Goal: Task Accomplishment & Management: Manage account settings

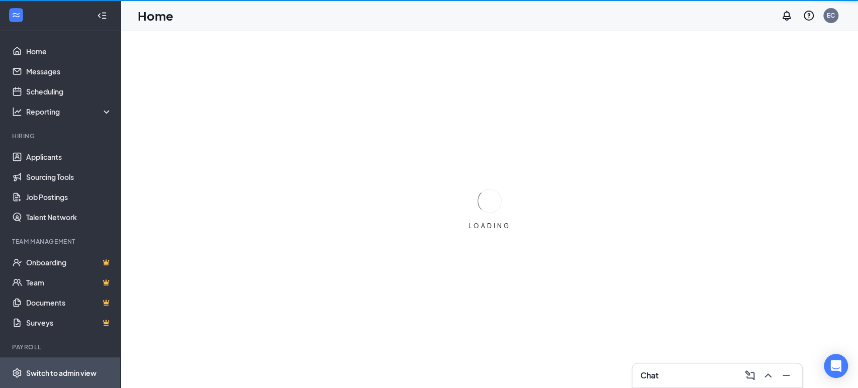
click at [54, 372] on div "Switch to admin view" at bounding box center [61, 373] width 70 height 10
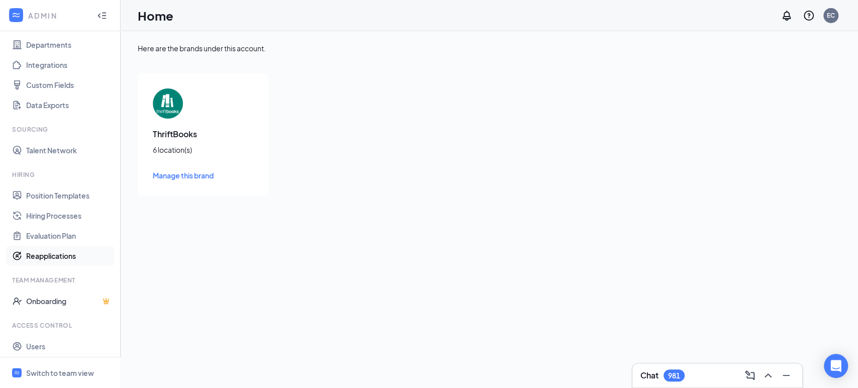
scroll to position [102, 0]
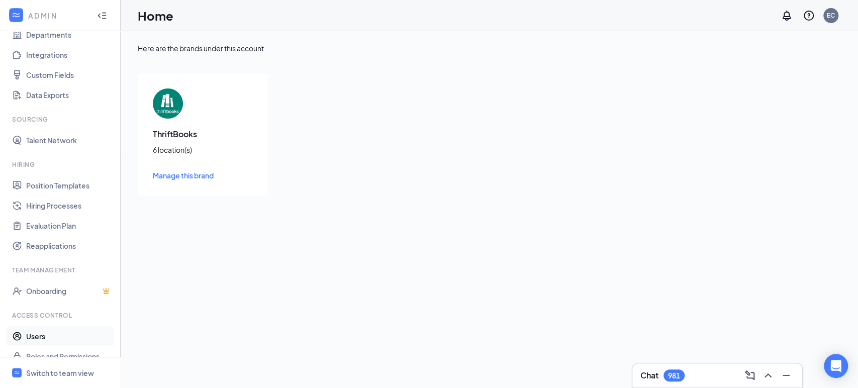
click at [50, 339] on link "Users" at bounding box center [69, 336] width 86 height 20
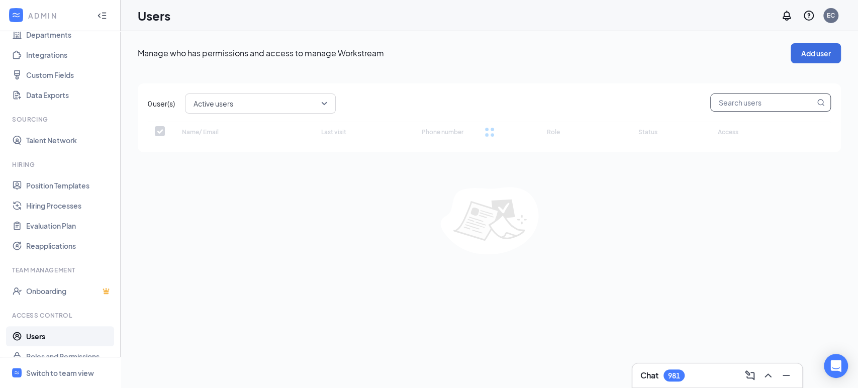
click at [733, 100] on input "text" at bounding box center [763, 102] width 104 height 17
checkbox input "false"
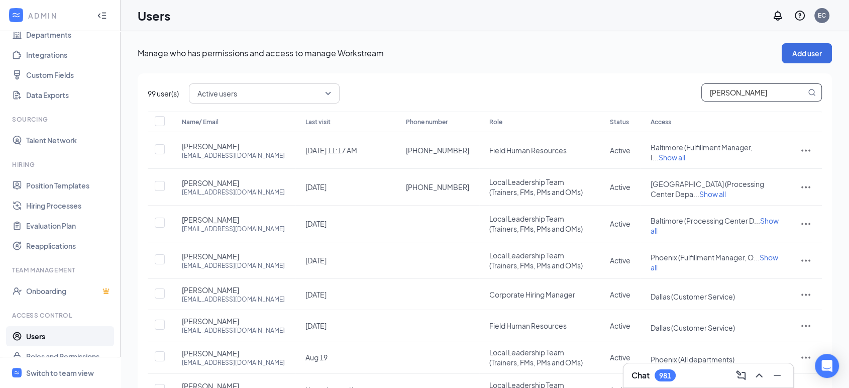
type input "[PERSON_NAME]"
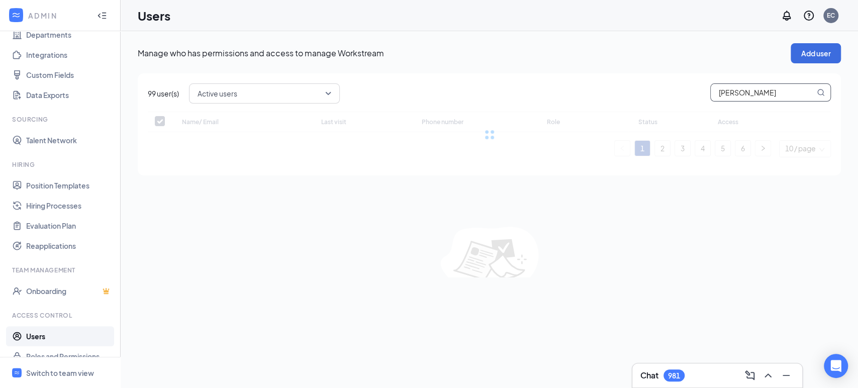
checkbox input "false"
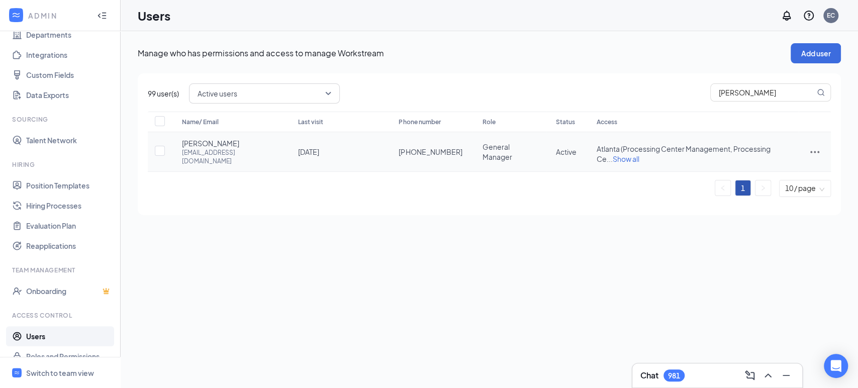
click at [818, 149] on icon "ActionsIcon" at bounding box center [815, 152] width 12 height 12
click at [781, 198] on span "Reset password" at bounding box center [776, 194] width 53 height 9
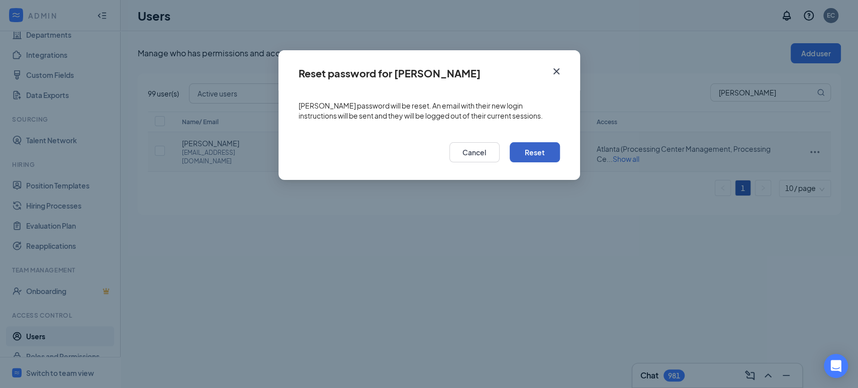
click at [544, 160] on button "Reset" at bounding box center [535, 152] width 50 height 20
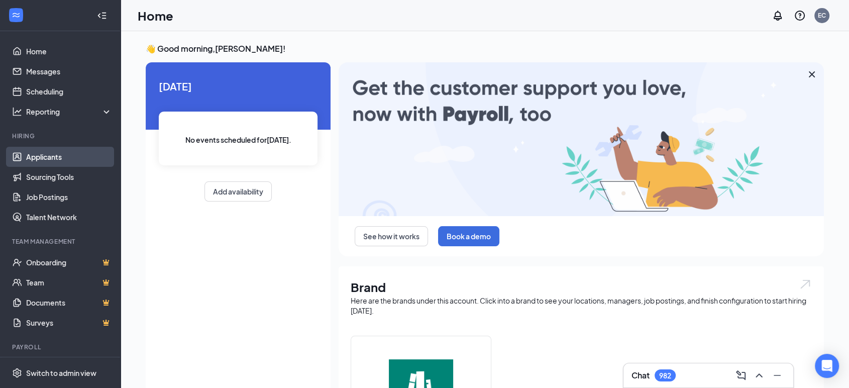
click at [59, 157] on link "Applicants" at bounding box center [69, 157] width 86 height 20
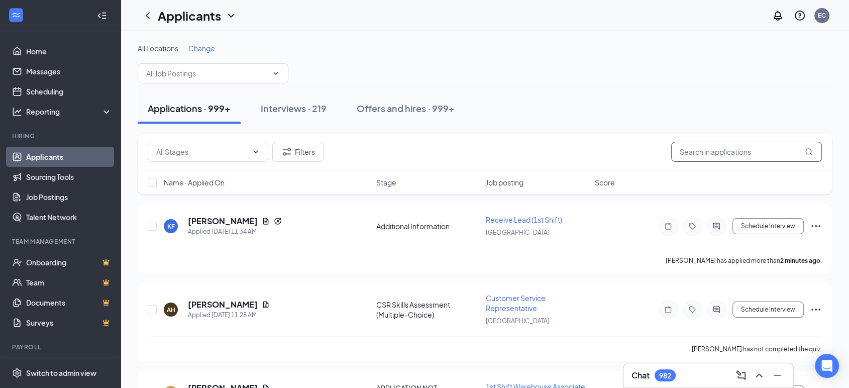
click at [736, 149] on input "text" at bounding box center [746, 152] width 151 height 20
type input "caitlin serns"
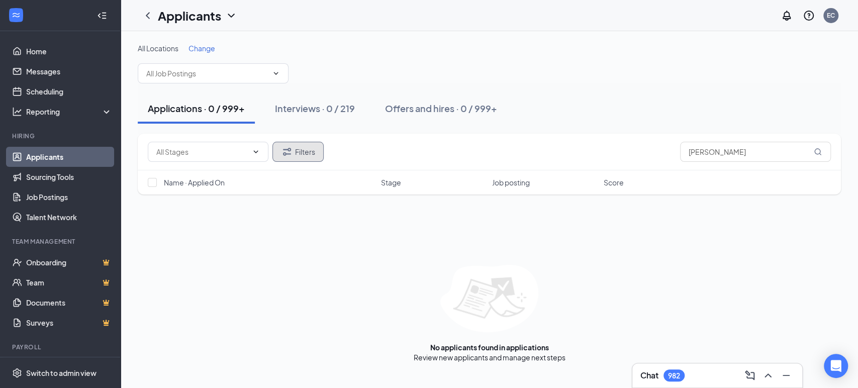
click at [291, 161] on button "Filters" at bounding box center [297, 152] width 51 height 20
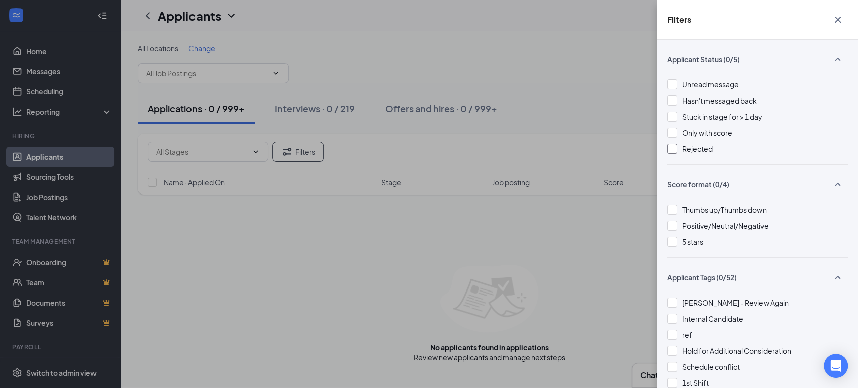
click at [685, 148] on span "Rejected" at bounding box center [697, 148] width 31 height 9
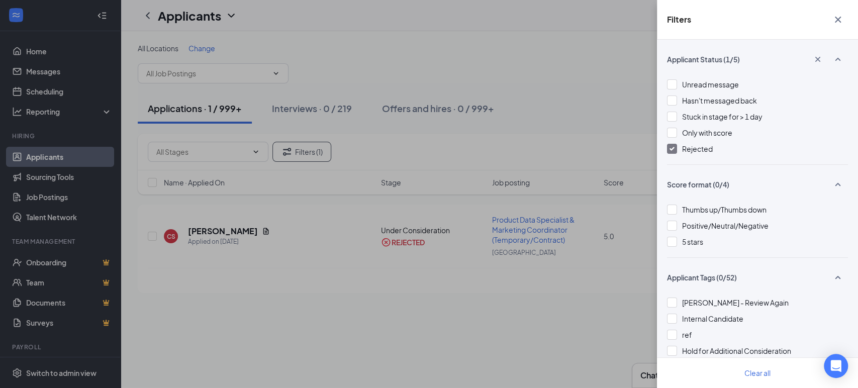
click at [538, 166] on div "Filters Applicant Status (1/5) Unread message Hasn't messaged back Stuck in sta…" at bounding box center [429, 194] width 858 height 388
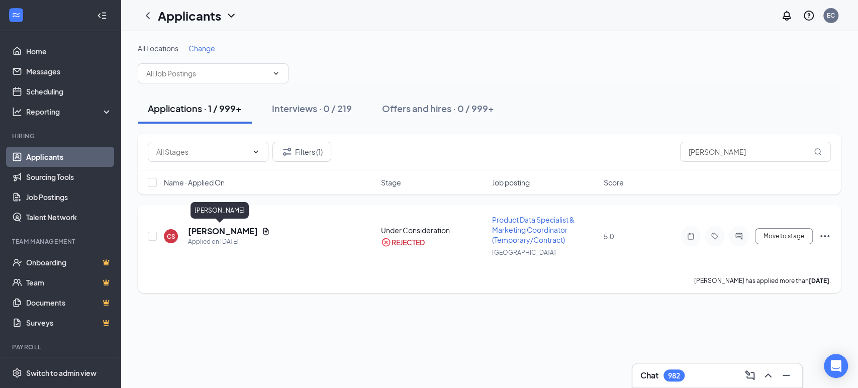
click at [195, 230] on h5 "Caitlin Serns" at bounding box center [223, 231] width 70 height 11
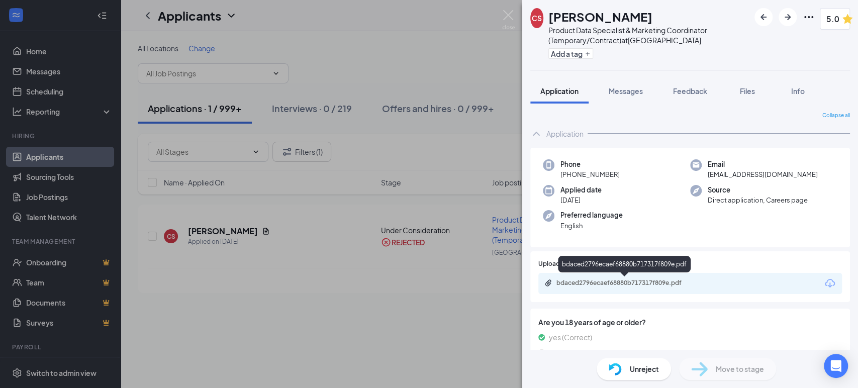
click at [659, 281] on div "bdaced2796ecaef68880b717317f809e.pdf" at bounding box center [626, 283] width 141 height 8
drag, startPoint x: 769, startPoint y: 172, endPoint x: 700, endPoint y: 172, distance: 69.4
click at [700, 172] on div "Email ceserns@gmail.com" at bounding box center [763, 169] width 147 height 21
copy span "ceserns@gmail.com"
